Goal: Task Accomplishment & Management: Complete application form

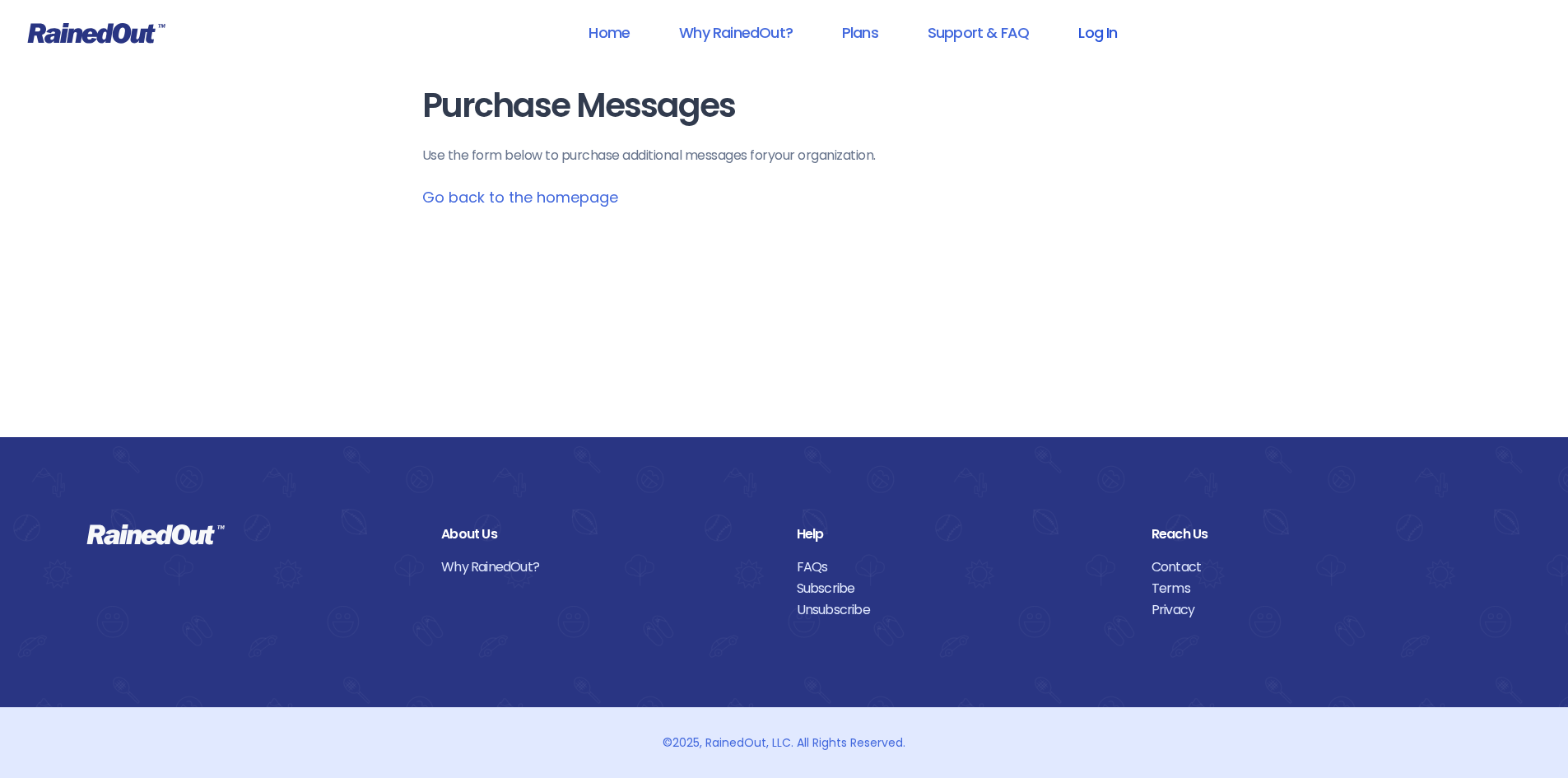
click at [1101, 30] on link "Log In" at bounding box center [1098, 32] width 81 height 37
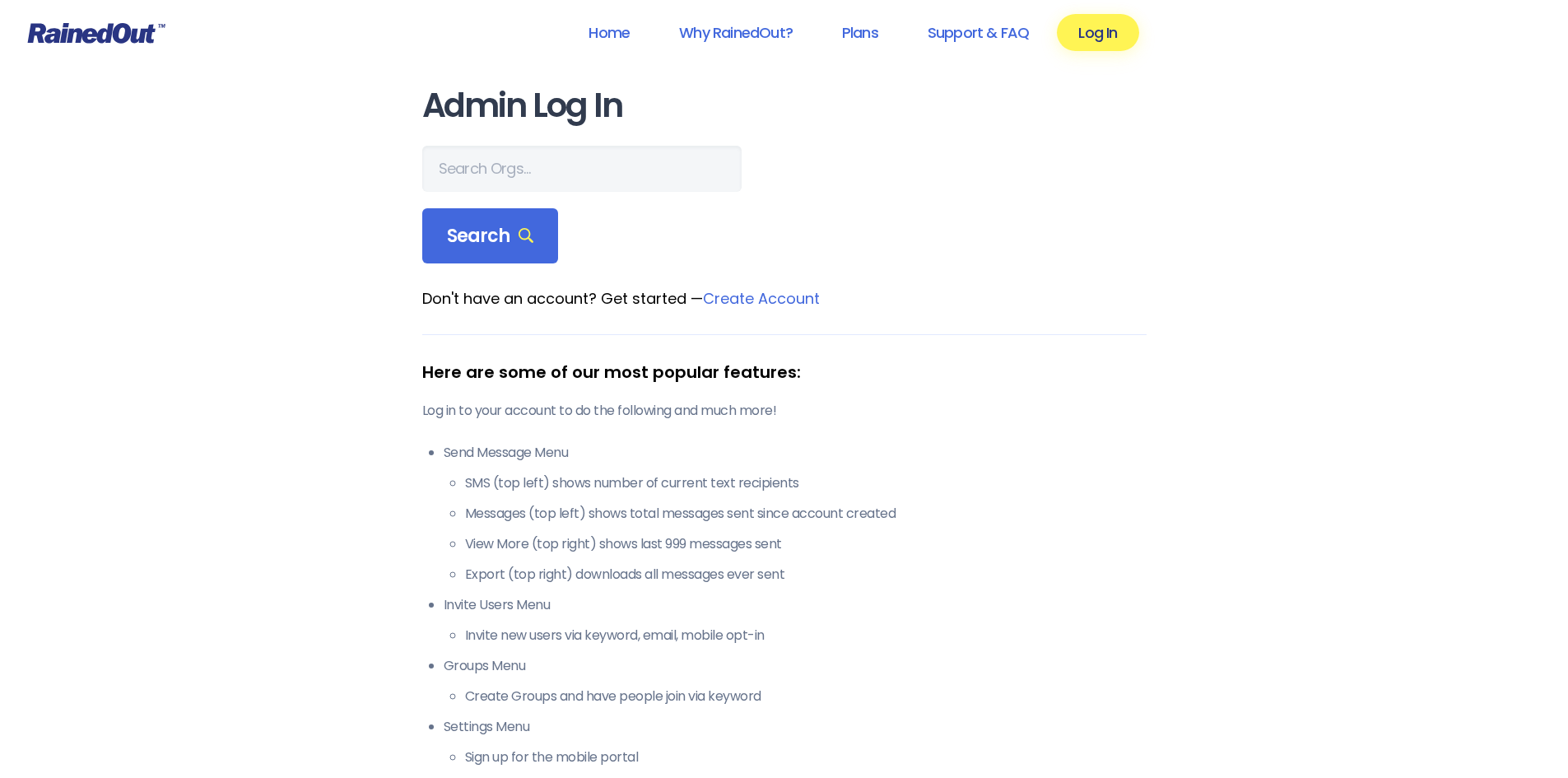
click at [548, 191] on form "Search" at bounding box center [784, 204] width 724 height 119
click at [542, 169] on input "text" at bounding box center [581, 168] width 320 height 46
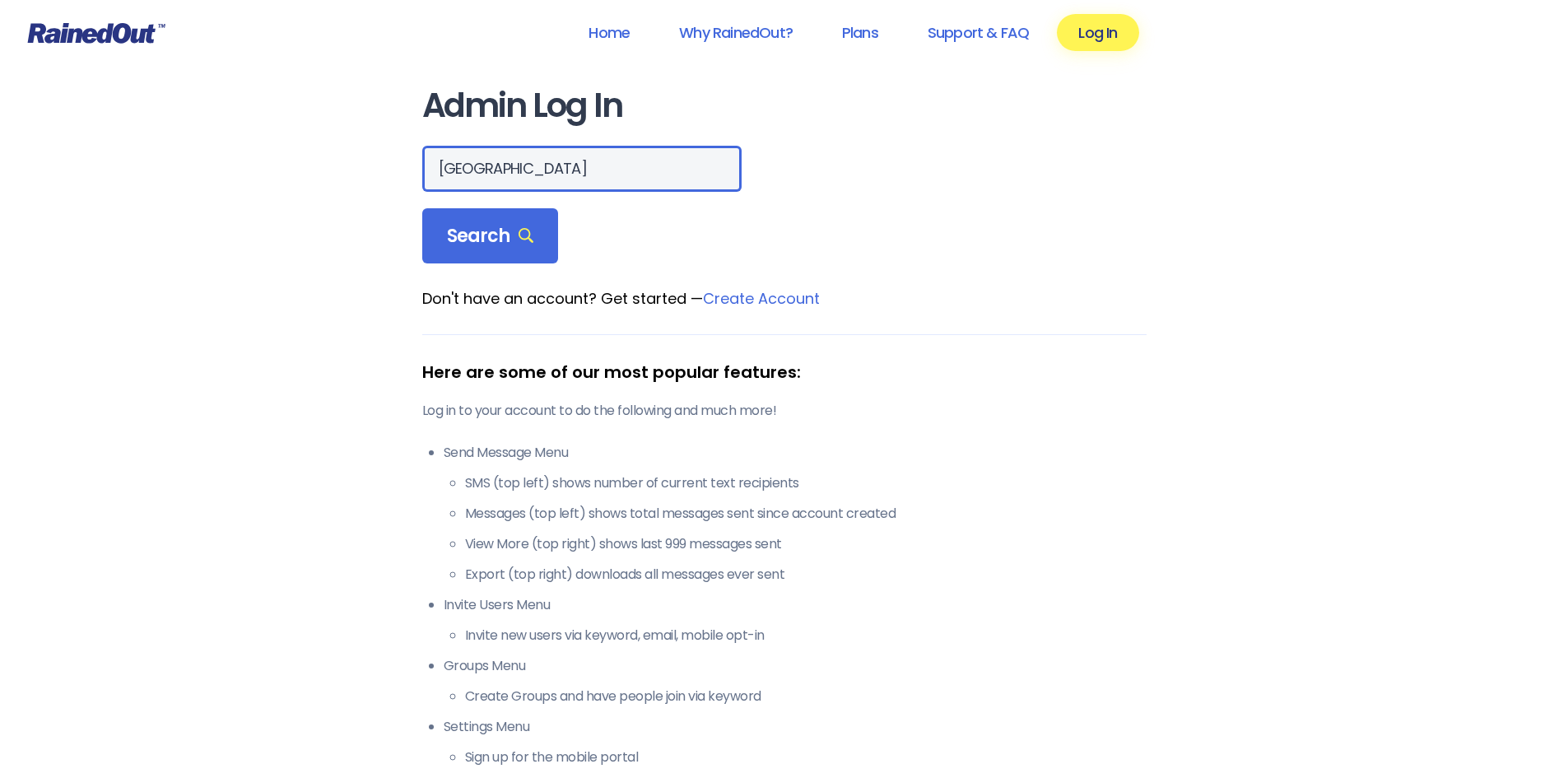
type input "[GEOGRAPHIC_DATA]"
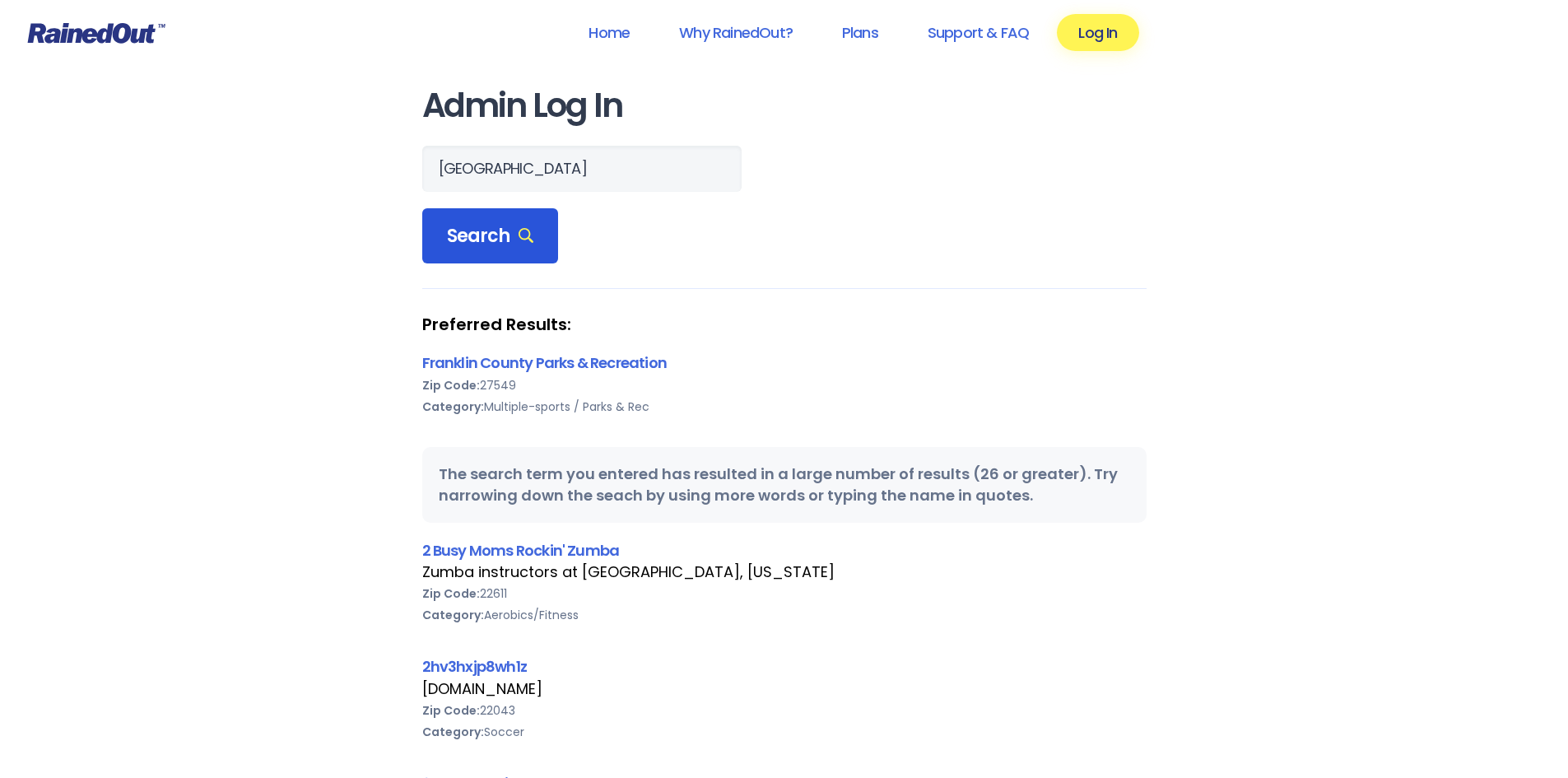
click at [443, 263] on div "Search" at bounding box center [490, 236] width 137 height 56
click at [467, 233] on span "Search" at bounding box center [490, 236] width 87 height 23
click at [498, 361] on link "Franklin County Parks & Recreation" at bounding box center [544, 363] width 244 height 21
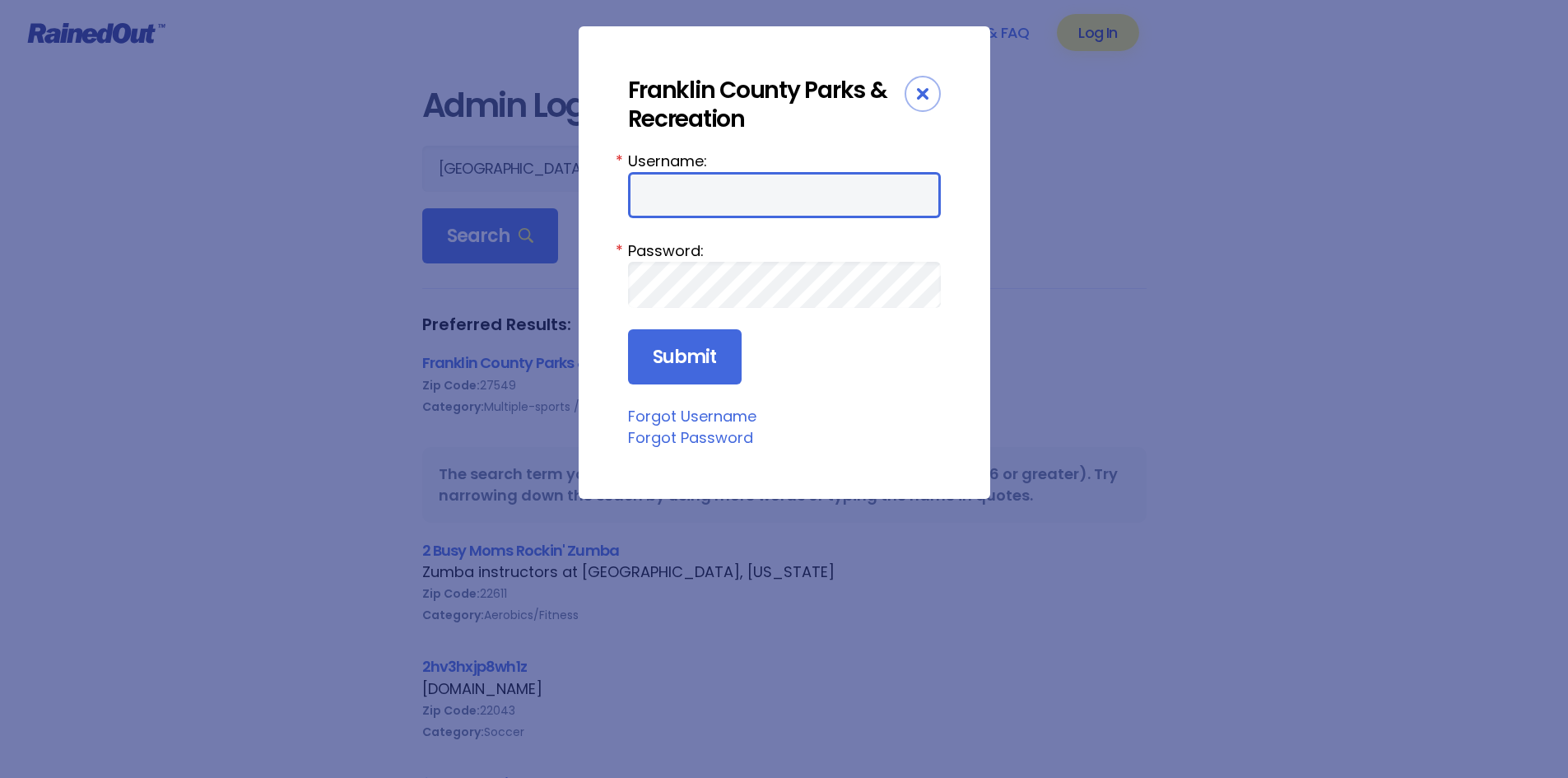
type input "LockamyE"
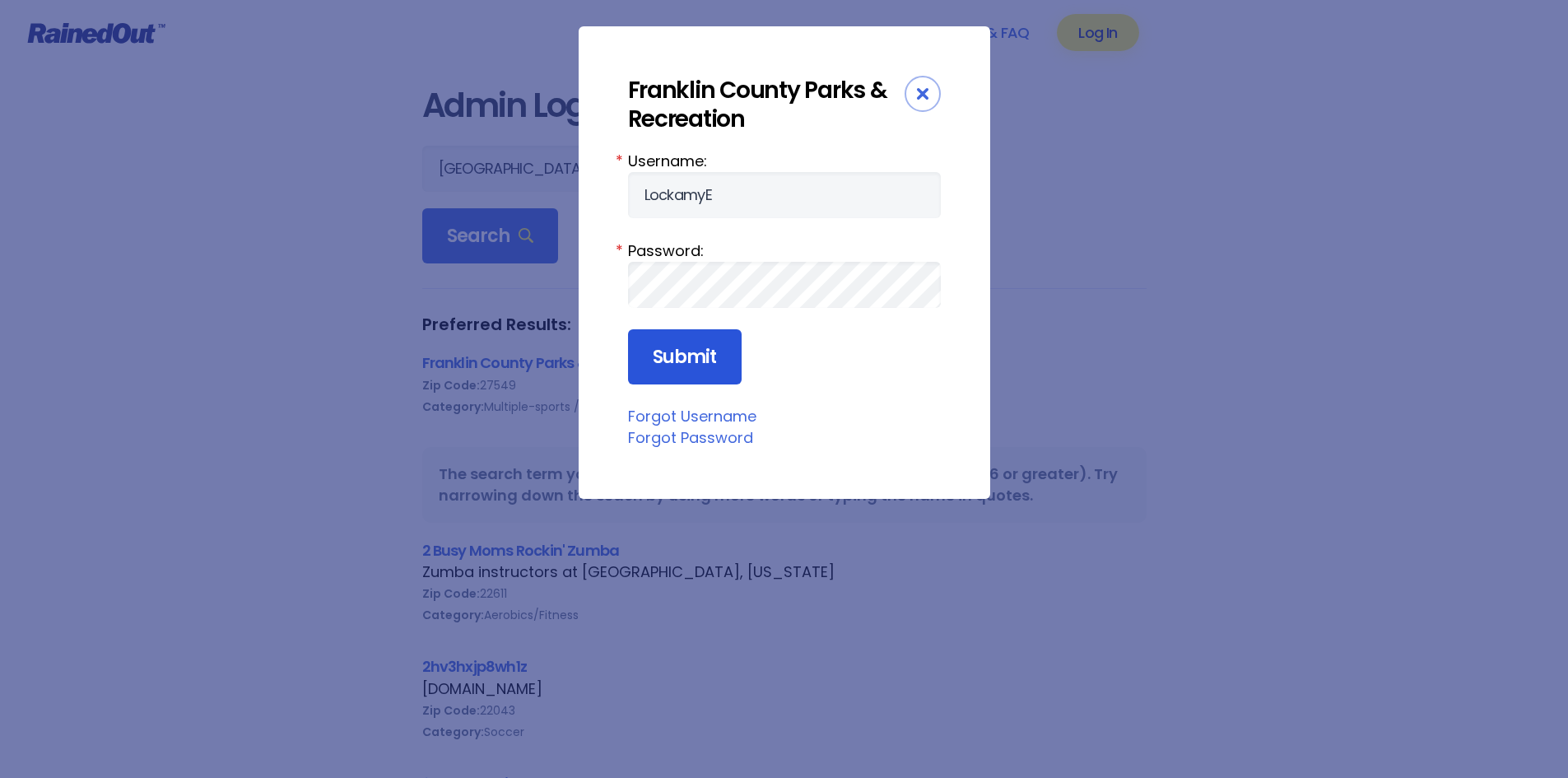
click at [658, 344] on input "Submit" at bounding box center [684, 357] width 113 height 56
